Goal: Task Accomplishment & Management: Complete application form

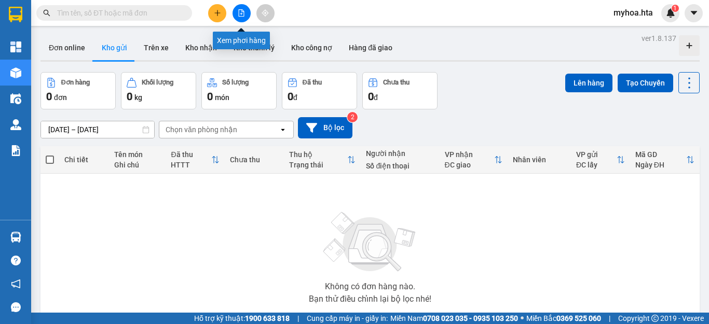
click at [246, 16] on button at bounding box center [242, 13] width 18 height 18
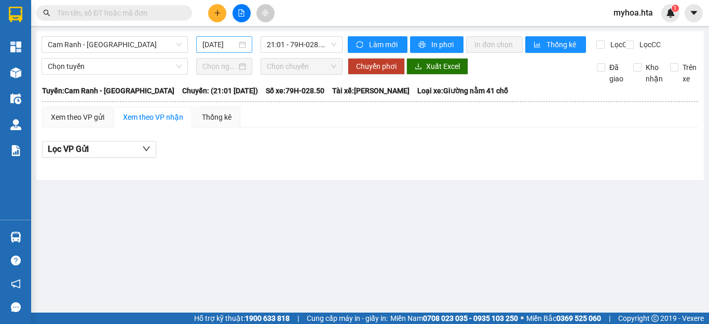
click at [219, 49] on input "[DATE]" at bounding box center [219, 44] width 34 height 11
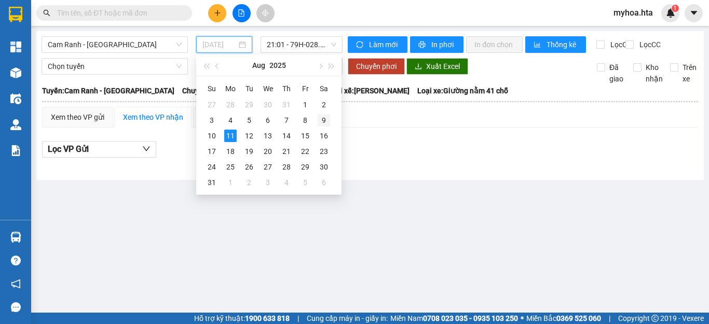
click at [319, 120] on div "9" at bounding box center [324, 120] width 12 height 12
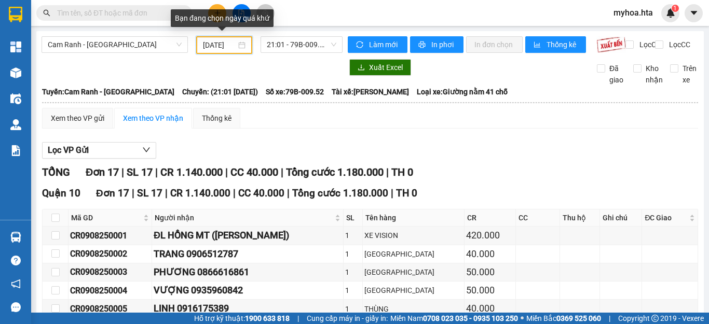
click at [215, 47] on input "[DATE]" at bounding box center [219, 44] width 33 height 11
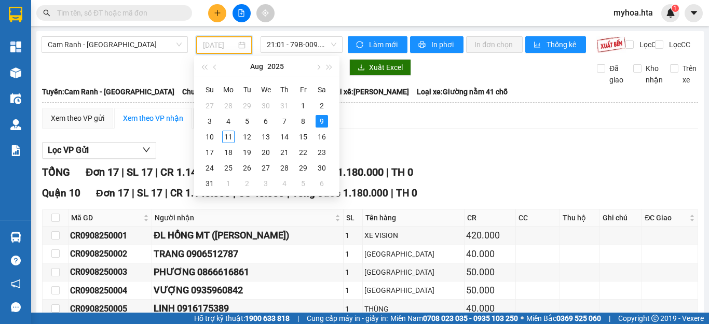
click at [322, 120] on div "9" at bounding box center [322, 121] width 12 height 12
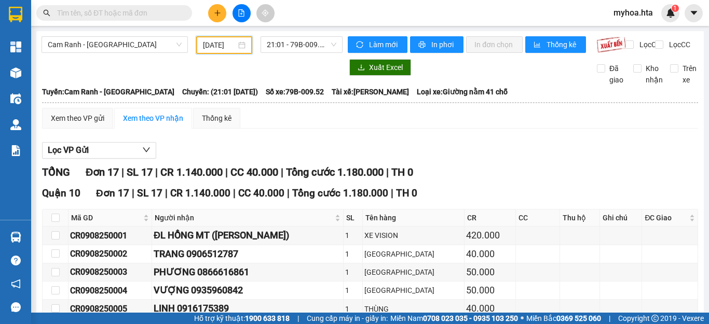
click at [224, 43] on input "[DATE]" at bounding box center [219, 44] width 33 height 11
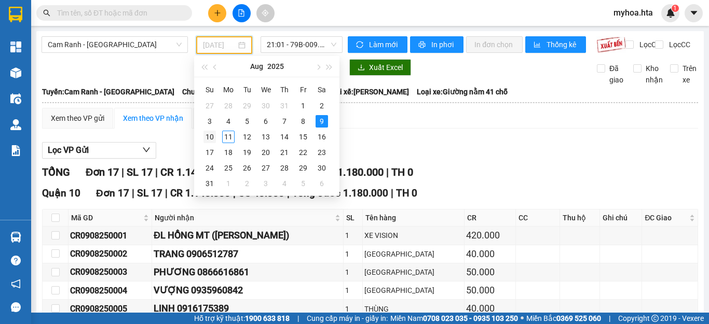
click at [215, 137] on div "10" at bounding box center [209, 137] width 12 height 12
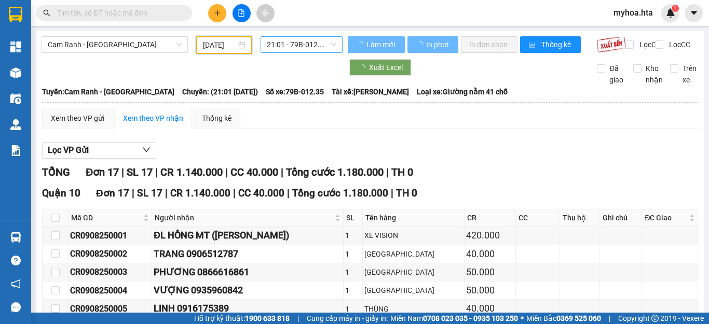
type input "[DATE]"
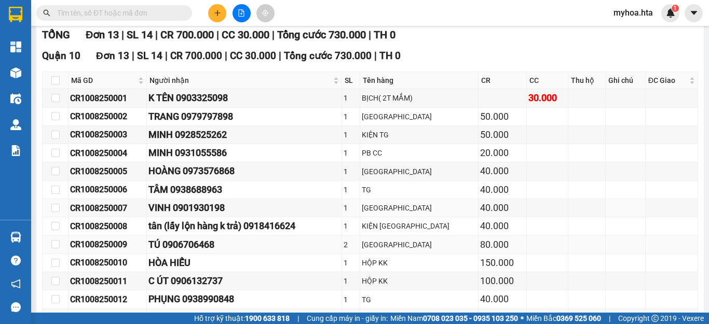
scroll to position [156, 0]
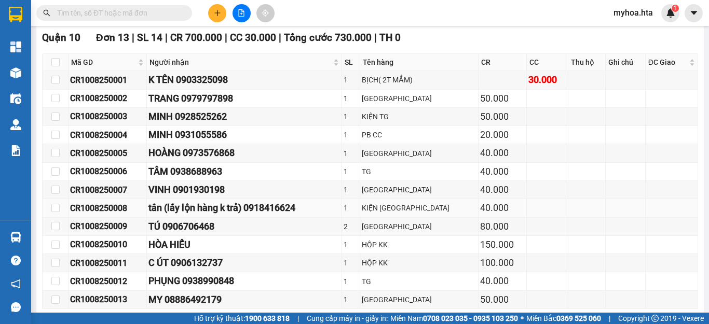
click at [318, 215] on div "tân (lấy lộn hàng k trả) 0918416624" at bounding box center [243, 208] width 191 height 15
drag, startPoint x: 317, startPoint y: 214, endPoint x: 213, endPoint y: 219, distance: 103.4
click at [213, 215] on div "tân (lấy lộn hàng k trả) 0918416624" at bounding box center [243, 208] width 191 height 15
click at [296, 215] on div "tân (lấy lộn hàng k trả) 0918416624" at bounding box center [243, 208] width 191 height 15
click at [326, 214] on div "tân (lấy lộn hàng k trả) 0918416624" at bounding box center [243, 208] width 191 height 15
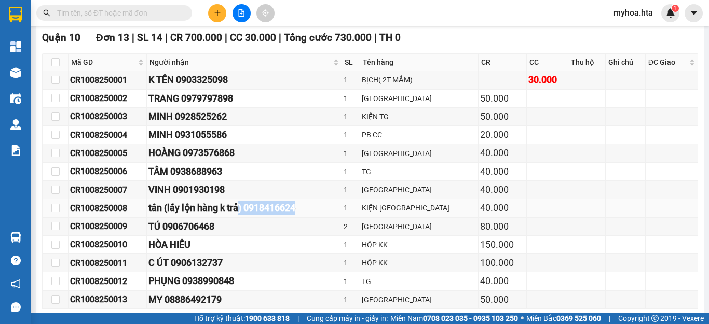
drag, startPoint x: 322, startPoint y: 213, endPoint x: 250, endPoint y: 213, distance: 72.2
click at [250, 213] on div "tân (lấy lộn hàng k trả) 0918416624" at bounding box center [243, 208] width 191 height 15
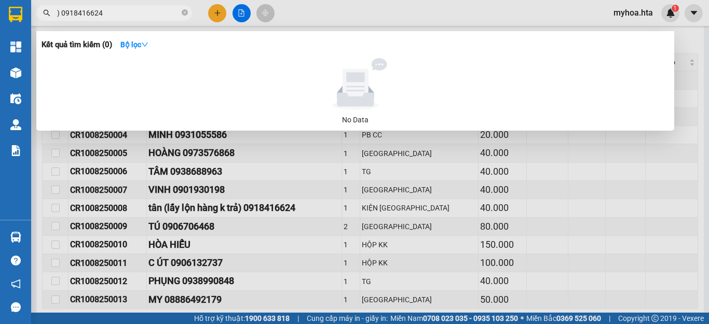
click at [55, 5] on span ") 0918416624" at bounding box center [114, 13] width 156 height 16
click at [58, 9] on input ") 0918416624" at bounding box center [118, 12] width 122 height 11
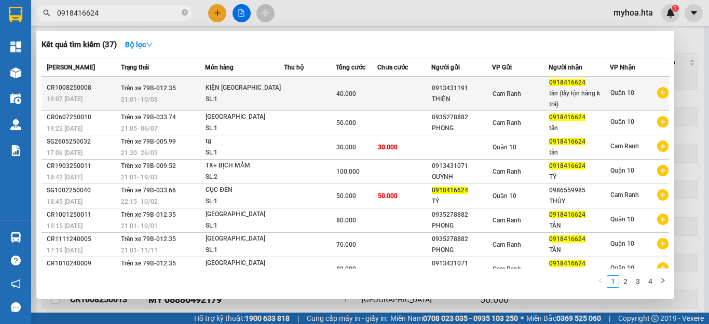
type input "0918416624"
click at [414, 100] on td at bounding box center [403, 94] width 53 height 34
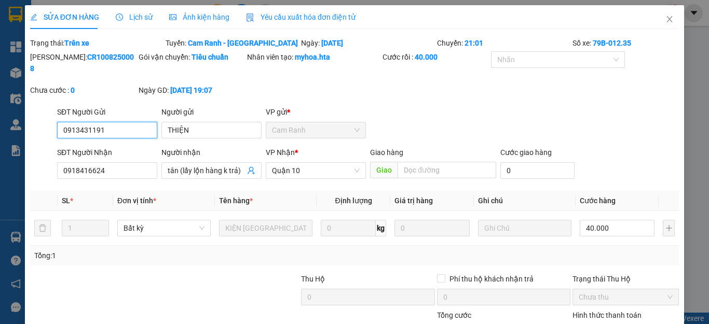
type input "0913431191"
type input "THIỆN"
type input "0918416624"
type input "tân (lấy lộn hàng k trả)"
type input "40.000"
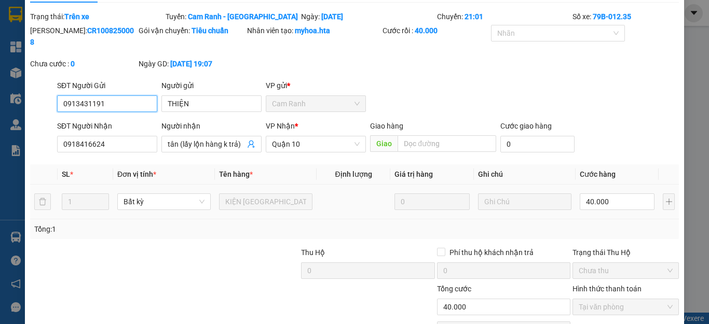
scroll to position [52, 0]
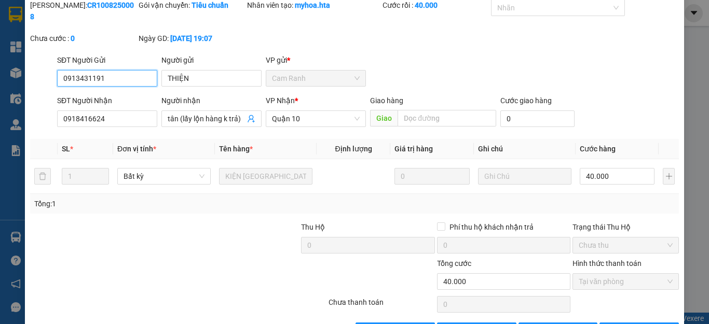
drag, startPoint x: 118, startPoint y: 62, endPoint x: 57, endPoint y: 66, distance: 61.9
click at [57, 70] on input "0913431191" at bounding box center [107, 78] width 100 height 17
drag, startPoint x: 118, startPoint y: 107, endPoint x: 55, endPoint y: 106, distance: 63.3
click at [55, 106] on div "SĐT Người Nhận 0918416624 0918416624" at bounding box center [107, 113] width 104 height 36
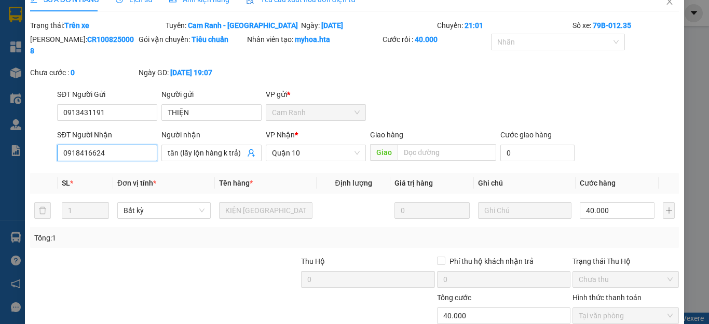
scroll to position [0, 0]
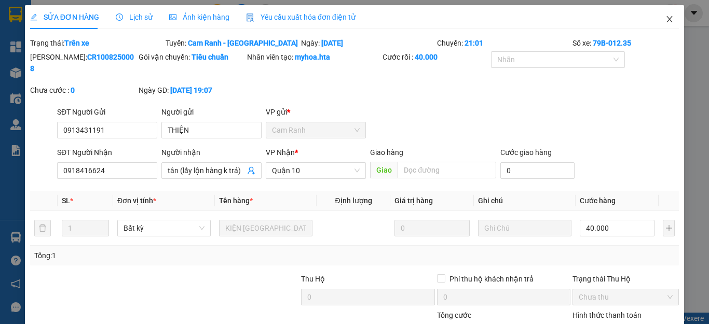
click at [665, 20] on icon "close" at bounding box center [669, 19] width 8 height 8
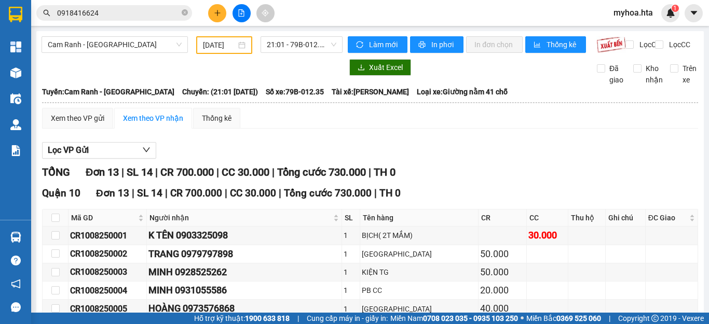
click at [216, 13] on icon "plus" at bounding box center [217, 12] width 7 height 7
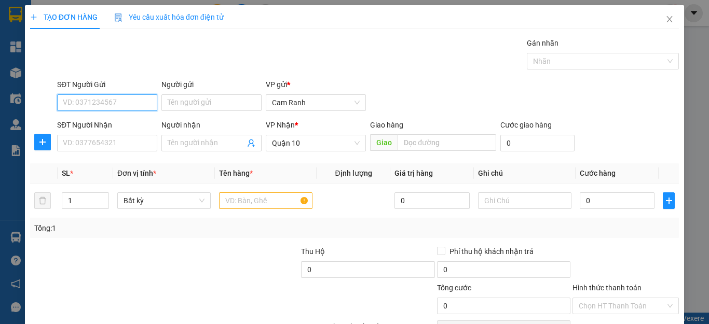
click at [130, 106] on input "SĐT Người Gửi" at bounding box center [107, 102] width 100 height 17
paste input "0918416624"
type input "0918416624"
drag, startPoint x: 119, startPoint y: 105, endPoint x: 56, endPoint y: 100, distance: 64.1
click at [56, 100] on div "SĐT Người Gửi 0918416624" at bounding box center [107, 97] width 104 height 36
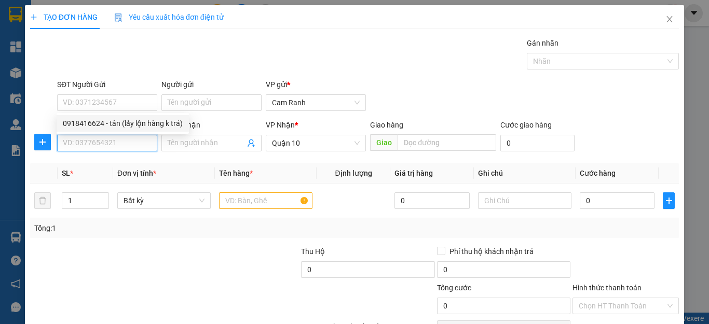
click at [101, 141] on input "SĐT Người Nhận" at bounding box center [107, 143] width 100 height 17
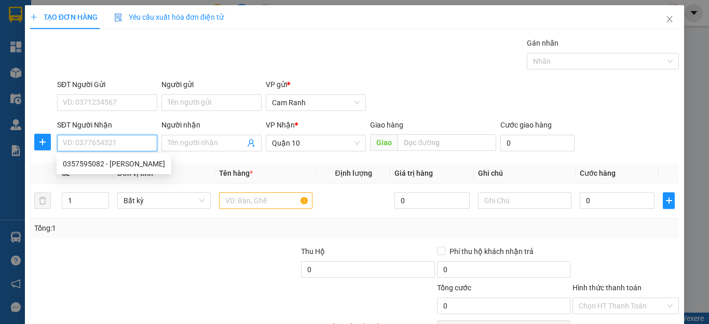
drag, startPoint x: 101, startPoint y: 141, endPoint x: 94, endPoint y: 146, distance: 8.2
click at [94, 146] on input "SĐT Người Nhận" at bounding box center [107, 143] width 100 height 17
paste input "0918416624"
type input "0918416624"
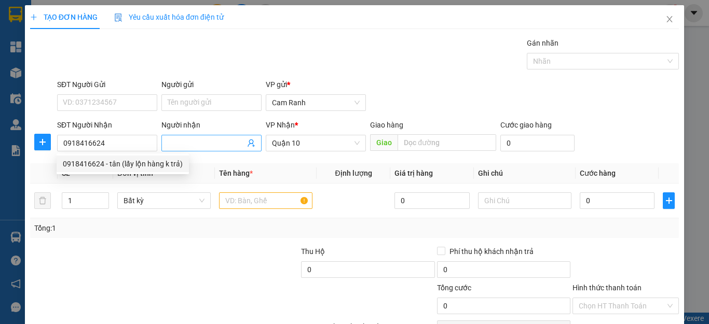
click at [221, 140] on input "Người nhận" at bounding box center [206, 143] width 77 height 11
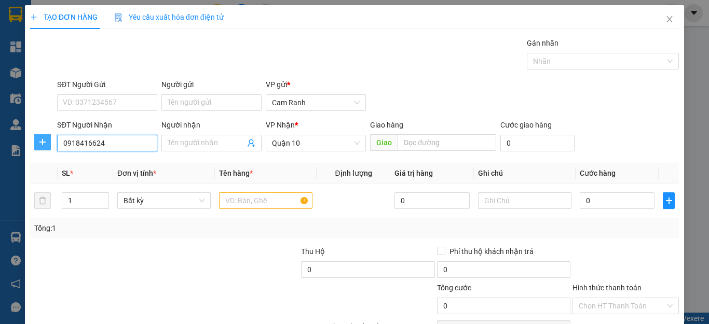
drag, startPoint x: 126, startPoint y: 140, endPoint x: 44, endPoint y: 138, distance: 82.0
click at [44, 138] on div "SĐT Người Nhận 0918416624 Người nhận Tên người nhận VP Nhận * Quận 10 Giao hàng…" at bounding box center [354, 137] width 651 height 36
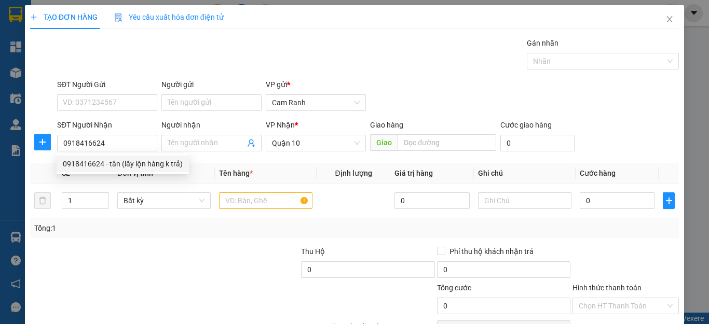
click at [207, 163] on div "Transit Pickup Surcharge Ids Transit Deliver Surcharge Ids Transit Deliver Surc…" at bounding box center [354, 200] width 649 height 326
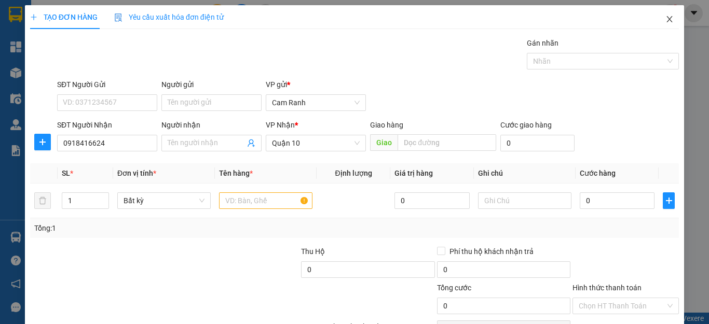
click at [667, 18] on icon "close" at bounding box center [670, 19] width 6 height 6
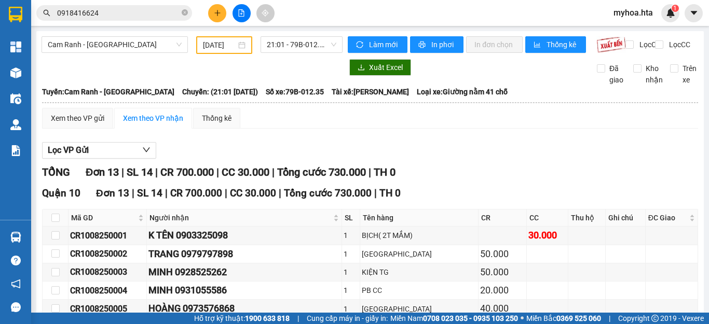
scroll to position [156, 0]
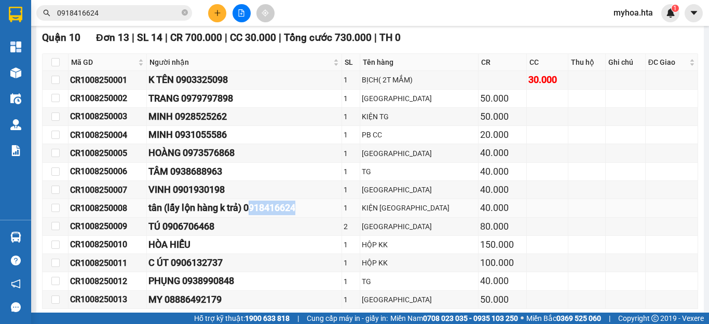
drag, startPoint x: 328, startPoint y: 218, endPoint x: 262, endPoint y: 216, distance: 65.9
click at [262, 215] on div "tân (lấy lộn hàng k trả) 0918416624" at bounding box center [243, 208] width 191 height 15
click at [310, 215] on div "tân (lấy lộn hàng k trả) 0918416624" at bounding box center [243, 208] width 191 height 15
drag, startPoint x: 319, startPoint y: 216, endPoint x: 256, endPoint y: 216, distance: 62.3
click at [256, 215] on div "tân (lấy lộn hàng k trả) 0918416624" at bounding box center [243, 208] width 191 height 15
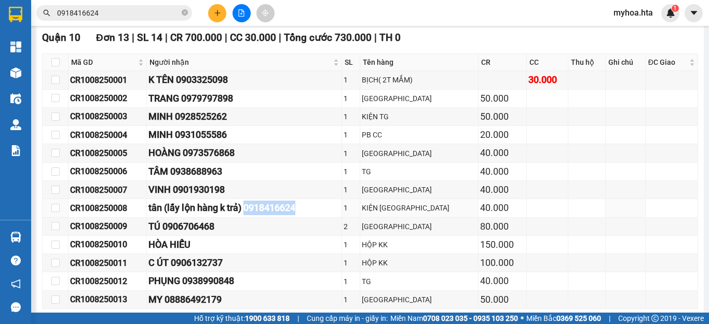
type input "09184166240918416624"
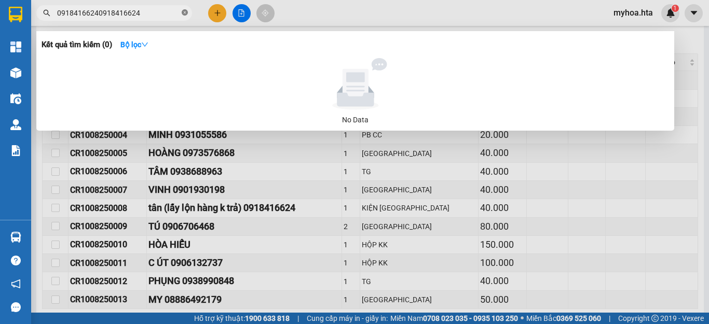
click at [184, 11] on icon "close-circle" at bounding box center [185, 12] width 6 height 6
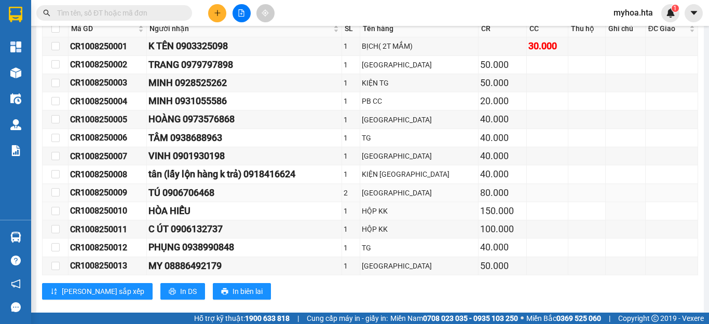
scroll to position [208, 0]
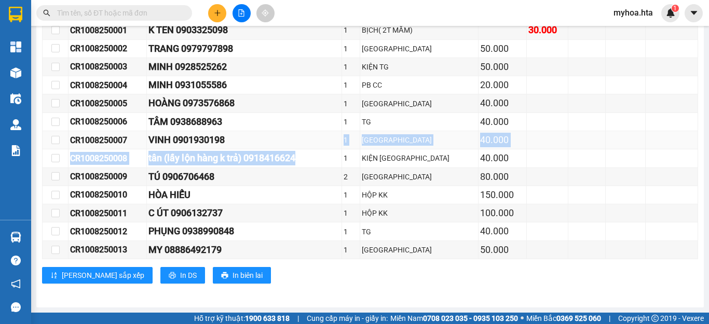
drag, startPoint x: 318, startPoint y: 158, endPoint x: 265, endPoint y: 153, distance: 53.2
click at [265, 153] on tbody "CR1008250001 K TÊN 0903325098 1 BỊCH( 2T MẮM) 30.000 CR1008250002 TRANG 09797…" at bounding box center [371, 140] width 656 height 238
click at [324, 165] on div "tân (lấy lộn hàng k trả) 0918416624" at bounding box center [243, 158] width 191 height 15
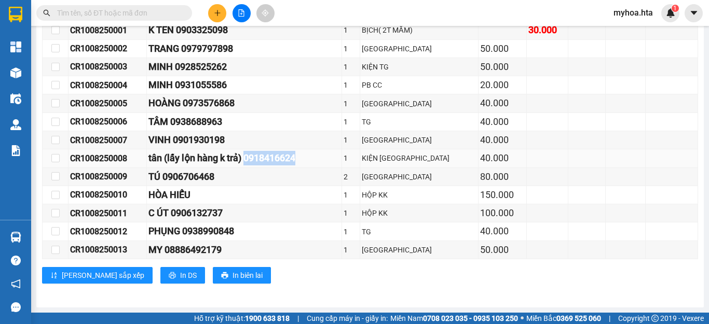
drag, startPoint x: 324, startPoint y: 165, endPoint x: 268, endPoint y: 163, distance: 55.6
click at [268, 163] on div "tân (lấy lộn hàng k trả) 0918416624" at bounding box center [243, 158] width 191 height 15
copy div "0918416624"
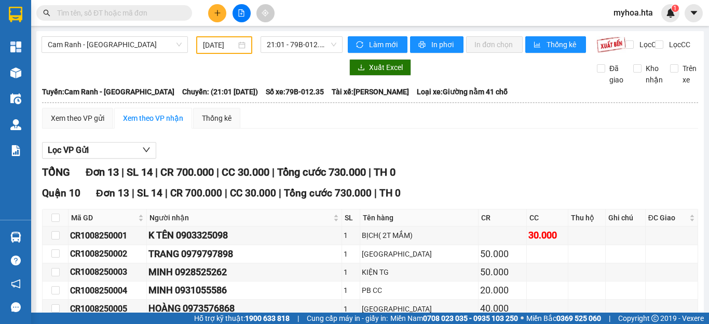
click at [131, 15] on input "text" at bounding box center [118, 12] width 122 height 11
paste input "0918416624"
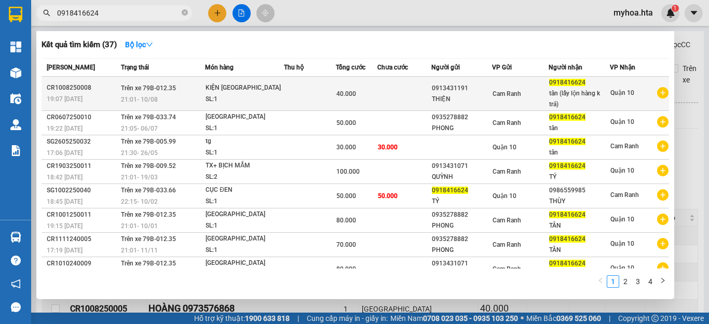
type input "0918416624"
click at [476, 94] on div "THIỆN" at bounding box center [462, 99] width 60 height 11
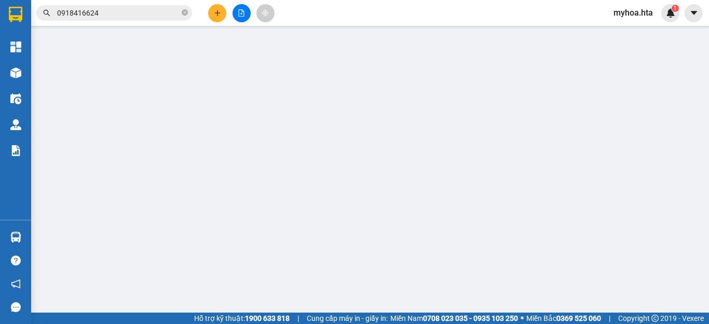
type input "0913431191"
type input "THIỆN"
type input "0918416624"
type input "tân (lấy lộn hàng k trả)"
type input "40.000"
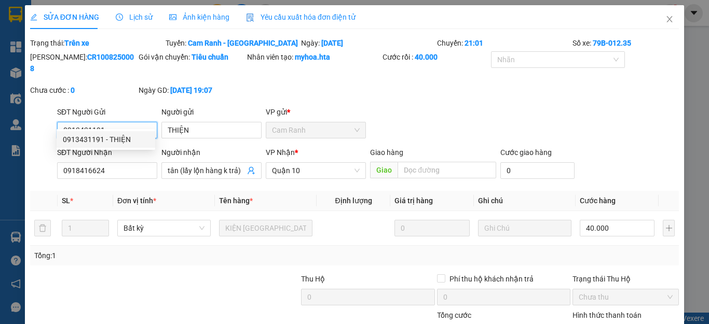
drag, startPoint x: 128, startPoint y: 116, endPoint x: 48, endPoint y: 115, distance: 80.5
click at [48, 115] on div "SĐT Người Gửi 0913431191 Người gửi THIỆN VP gửi * [PERSON_NAME]" at bounding box center [354, 124] width 651 height 36
click at [665, 21] on icon "close" at bounding box center [669, 19] width 8 height 8
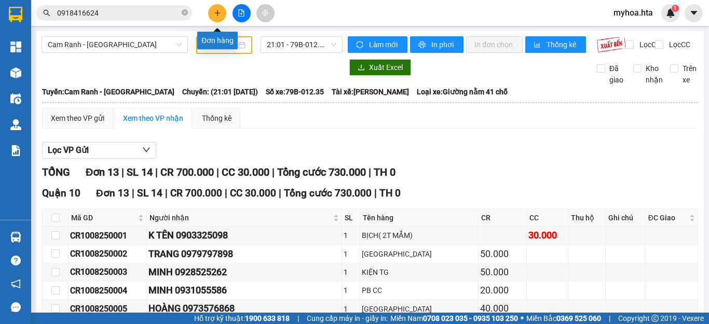
click at [212, 9] on button at bounding box center [217, 13] width 18 height 18
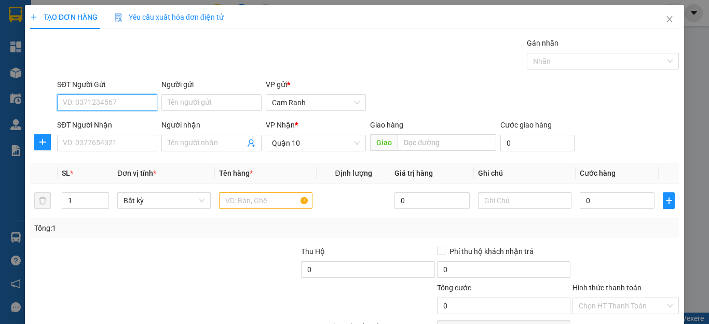
click at [129, 102] on input "SĐT Người Gửi" at bounding box center [107, 102] width 100 height 17
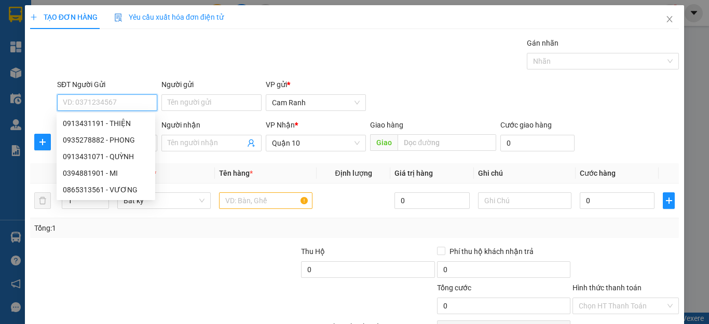
paste input "0913431191"
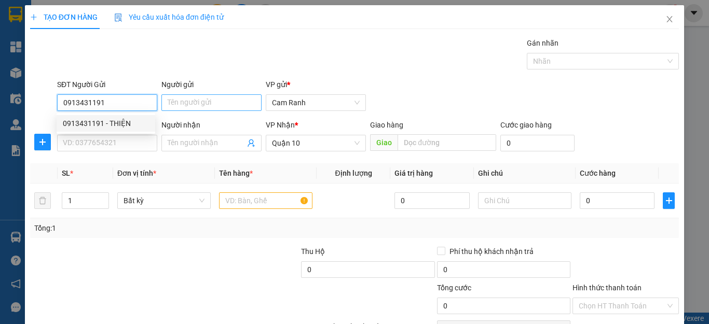
type input "0913431191"
click at [185, 100] on input "Người gửi" at bounding box center [211, 102] width 100 height 17
click at [131, 100] on input "0913431191" at bounding box center [107, 102] width 100 height 17
click at [126, 120] on div "0913431191 - THIỆN" at bounding box center [106, 123] width 86 height 11
type input "THIỆN"
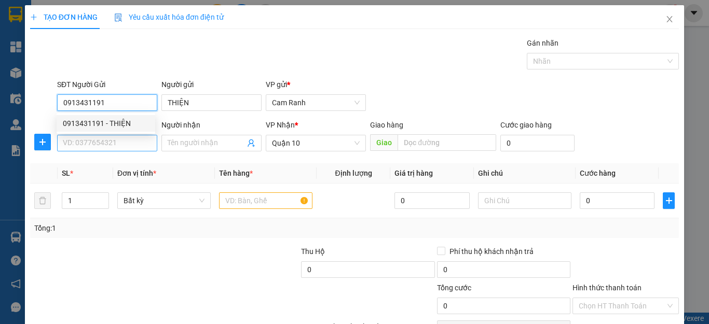
type input "40.000"
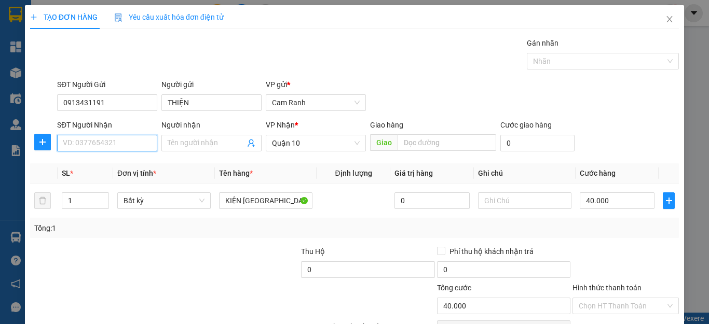
click at [139, 145] on input "SĐT Người Nhận" at bounding box center [107, 143] width 100 height 17
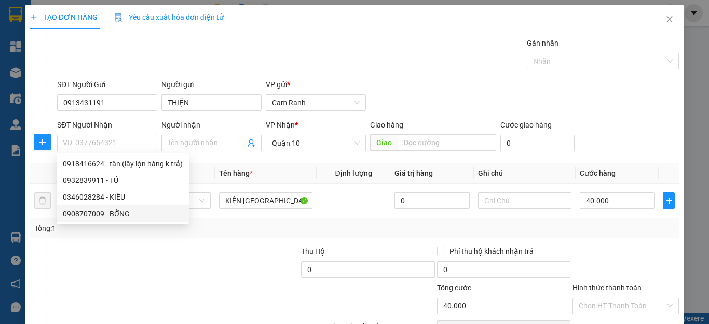
click at [193, 239] on div "Transit Pickup Surcharge Ids Transit Deliver Surcharge Ids Transit Deliver Surc…" at bounding box center [354, 200] width 649 height 326
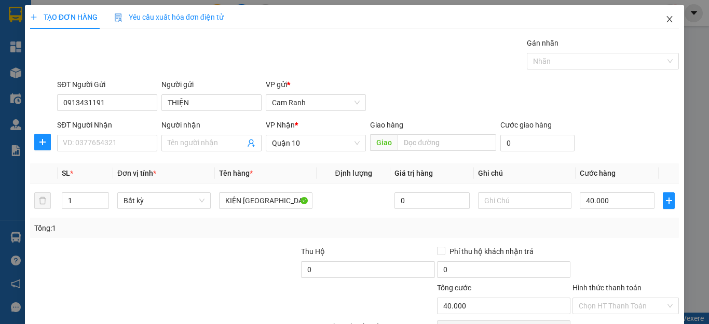
click at [665, 19] on icon "close" at bounding box center [669, 19] width 8 height 8
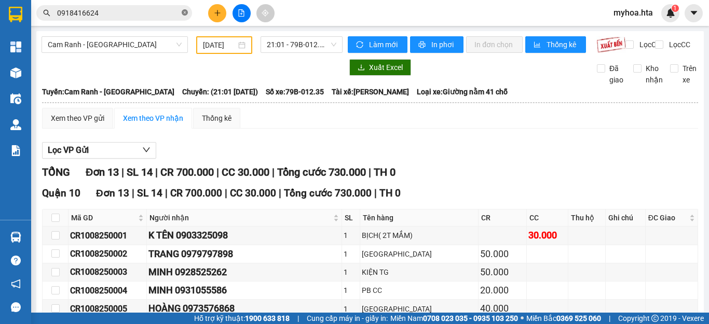
click at [185, 12] on icon "close-circle" at bounding box center [185, 12] width 6 height 6
click at [146, 13] on input "text" at bounding box center [118, 12] width 122 height 11
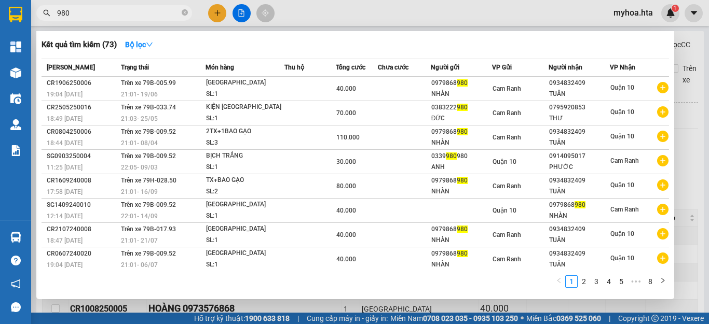
type input "980"
click at [685, 52] on div at bounding box center [354, 162] width 709 height 324
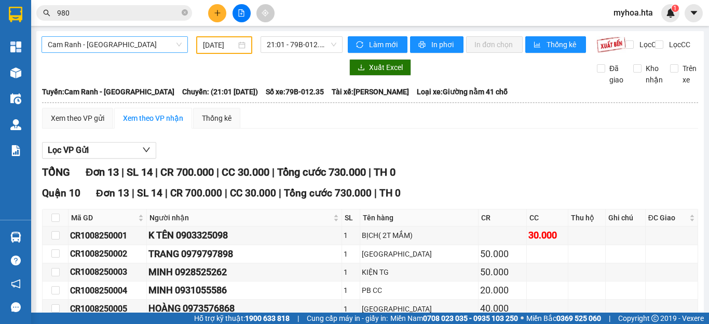
click at [160, 48] on span "Cam Ranh - [GEOGRAPHIC_DATA]" at bounding box center [115, 45] width 134 height 16
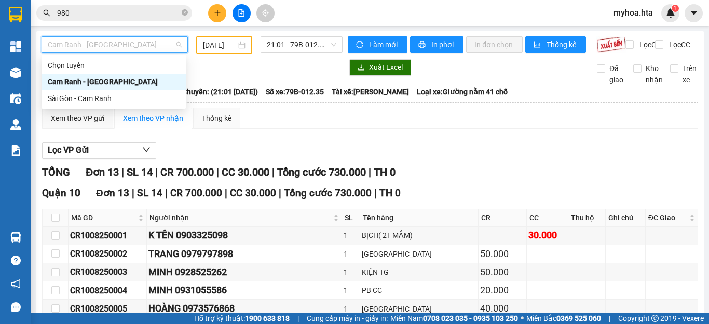
click at [154, 81] on div "Cam Ranh - [GEOGRAPHIC_DATA]" at bounding box center [114, 81] width 132 height 11
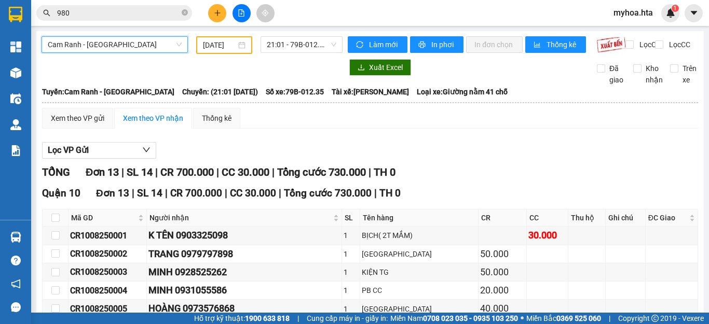
click at [152, 43] on span "Cam Ranh - [GEOGRAPHIC_DATA]" at bounding box center [115, 45] width 134 height 16
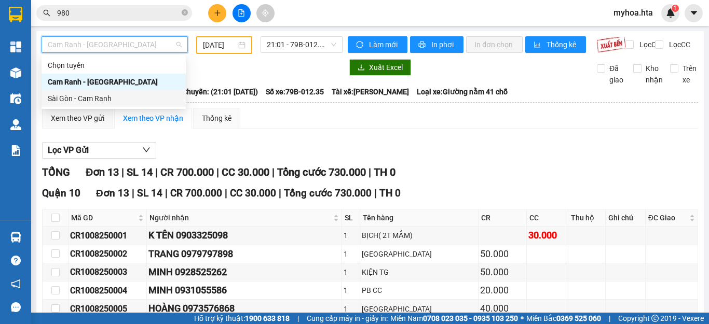
click at [134, 96] on div "Sài Gòn - Cam Ranh" at bounding box center [114, 98] width 132 height 11
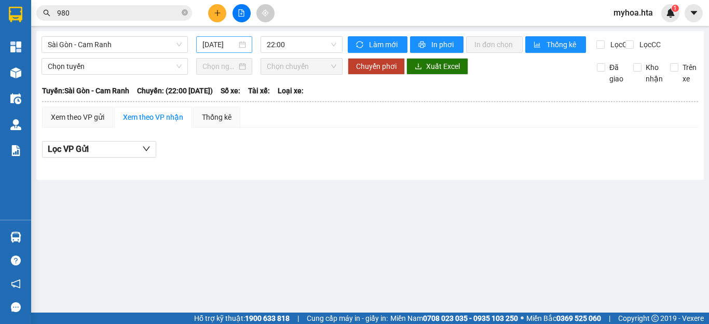
click at [217, 38] on div "[DATE]" at bounding box center [224, 44] width 56 height 17
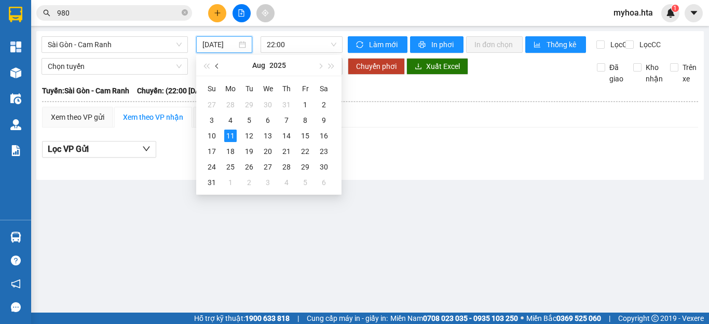
drag, startPoint x: 212, startPoint y: 48, endPoint x: 220, endPoint y: 62, distance: 16.0
click at [212, 48] on input "[DATE]" at bounding box center [219, 44] width 34 height 11
click at [207, 138] on div "10" at bounding box center [212, 136] width 12 height 12
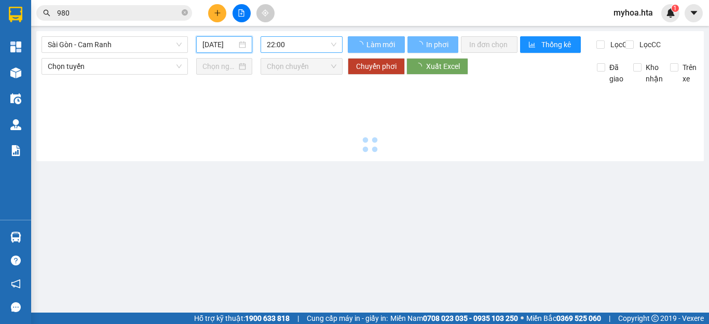
type input "[DATE]"
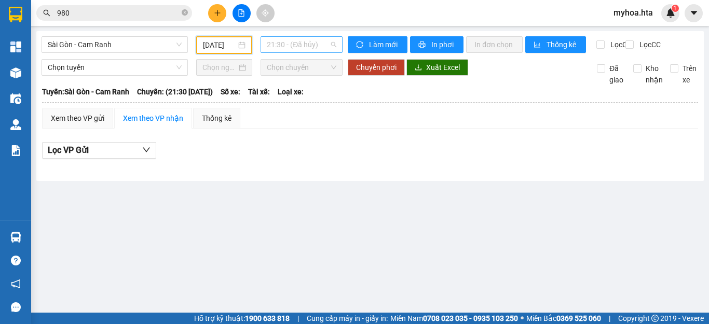
click at [297, 38] on span "21:30 - (Đã hủy)" at bounding box center [302, 45] width 70 height 16
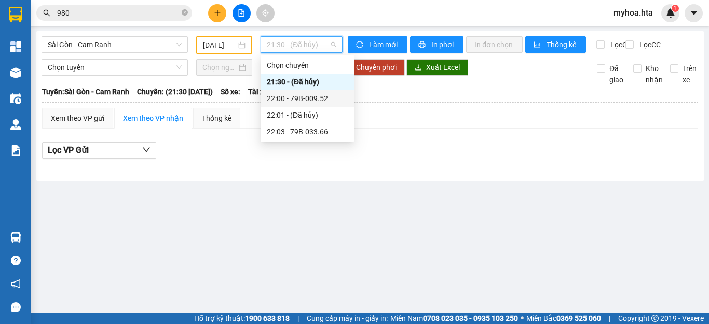
click at [326, 103] on div "22:00 - 79B-009.52" at bounding box center [307, 98] width 81 height 11
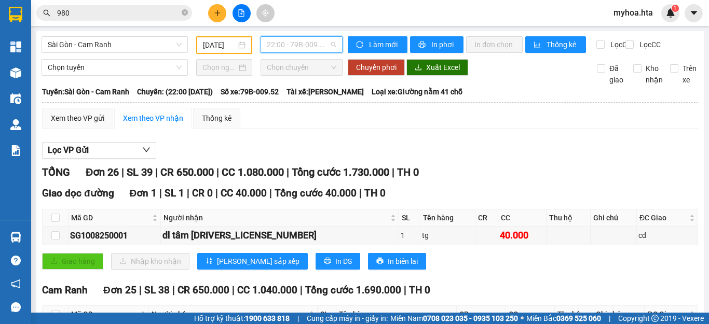
drag, startPoint x: 307, startPoint y: 38, endPoint x: 317, endPoint y: 60, distance: 24.4
click at [308, 38] on span "22:00 - 79B-009.52" at bounding box center [302, 45] width 70 height 16
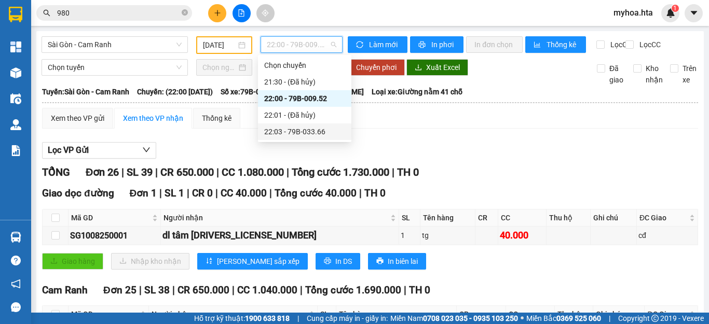
click at [325, 137] on div "22:03 - 79B-033.66" at bounding box center [304, 131] width 81 height 11
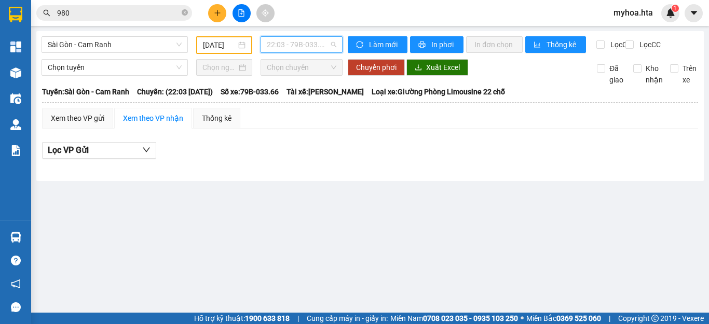
drag, startPoint x: 320, startPoint y: 43, endPoint x: 320, endPoint y: 64, distance: 21.8
click at [320, 44] on span "22:03 - 79B-033.66" at bounding box center [302, 45] width 70 height 16
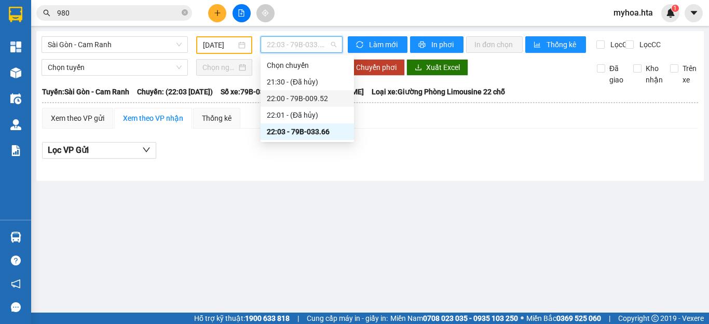
click at [322, 100] on div "22:00 - 79B-009.52" at bounding box center [307, 98] width 81 height 11
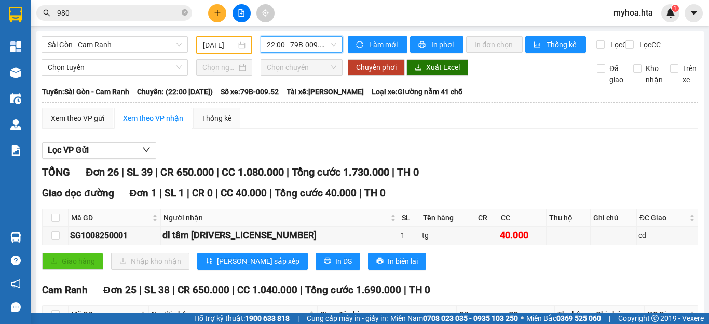
click at [311, 41] on span "22:00 - 79B-009.52" at bounding box center [302, 45] width 70 height 16
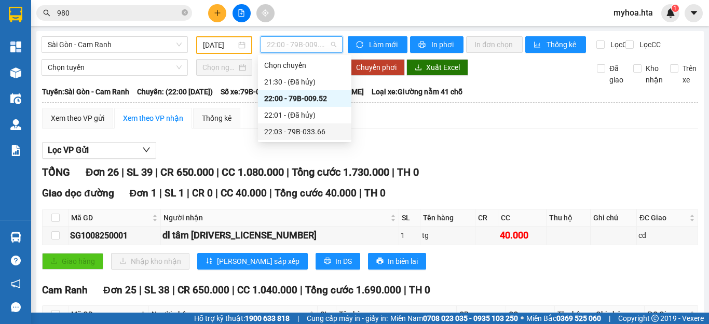
click at [318, 130] on div "22:03 - 79B-033.66" at bounding box center [304, 131] width 81 height 11
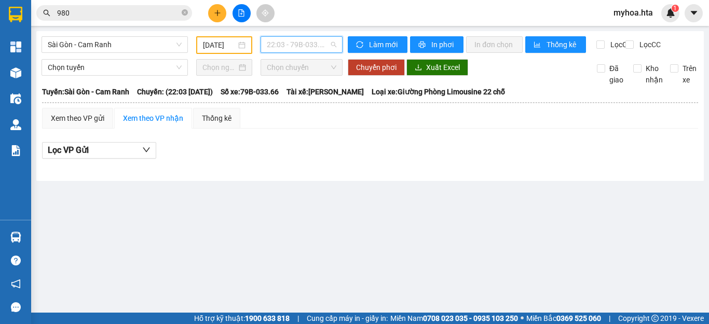
click at [305, 49] on span "22:03 - 79B-033.66" at bounding box center [302, 45] width 70 height 16
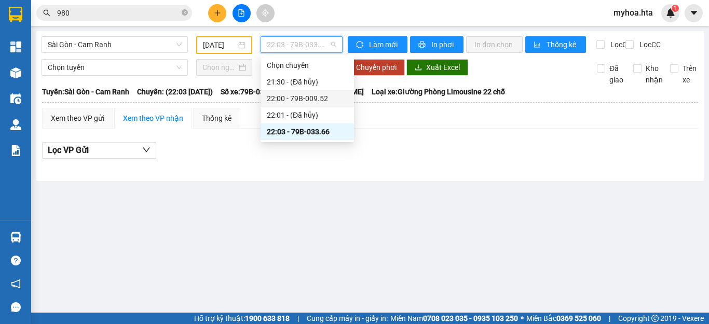
click at [305, 97] on div "22:00 - 79B-009.52" at bounding box center [307, 98] width 81 height 11
